Goal: Task Accomplishment & Management: Manage account settings

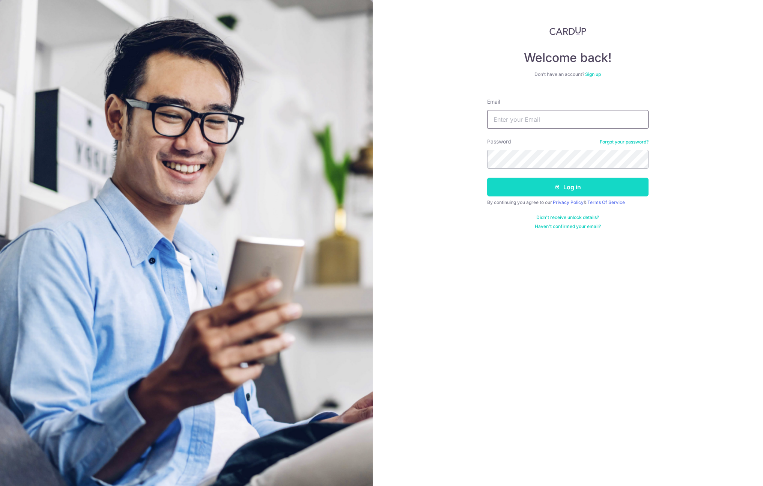
type input "[EMAIL_ADDRESS][DOMAIN_NAME]"
click at [545, 182] on button "Log in" at bounding box center [567, 187] width 161 height 19
